Goal: Information Seeking & Learning: Learn about a topic

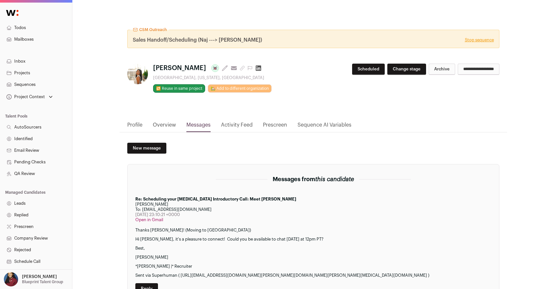
scroll to position [16, 0]
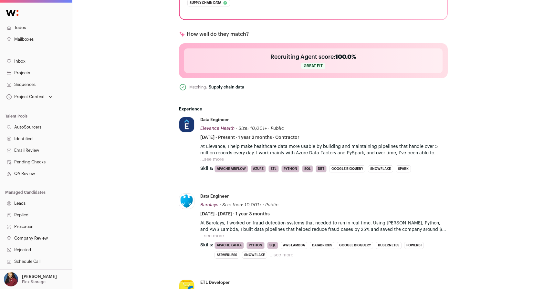
scroll to position [235, 0]
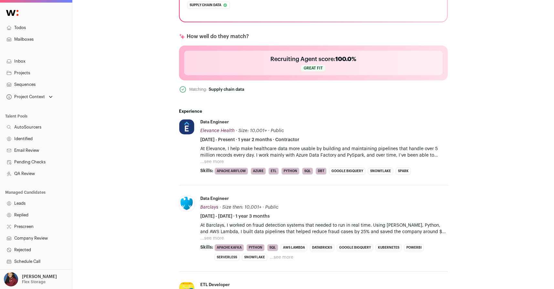
click at [219, 161] on button "...see more" at bounding box center [212, 162] width 24 height 6
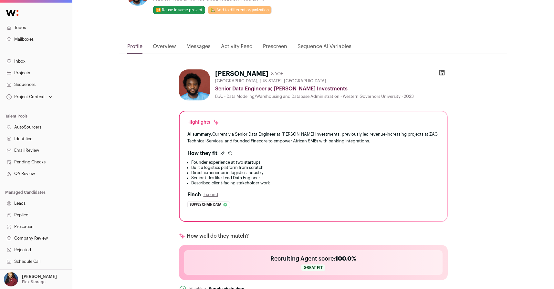
scroll to position [472, 0]
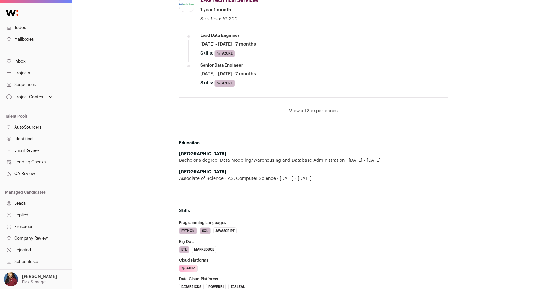
click at [305, 117] on li "View all 8 experiences View less" at bounding box center [313, 111] width 269 height 27
click at [307, 112] on button "View all 8 experiences" at bounding box center [313, 111] width 48 height 6
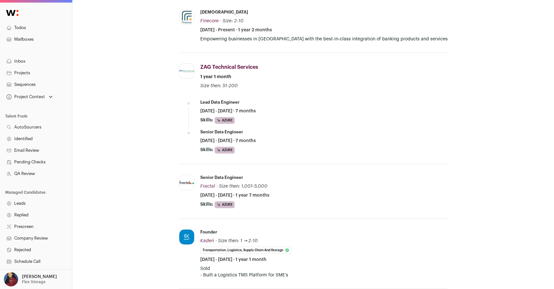
scroll to position [463, 0]
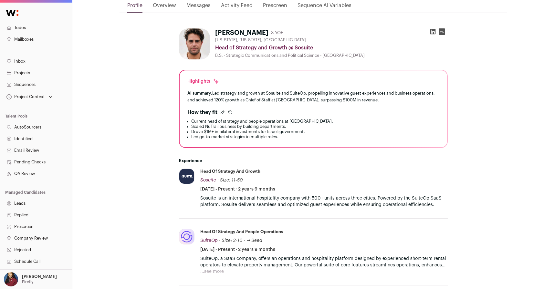
scroll to position [94, 0]
